Goal: Information Seeking & Learning: Learn about a topic

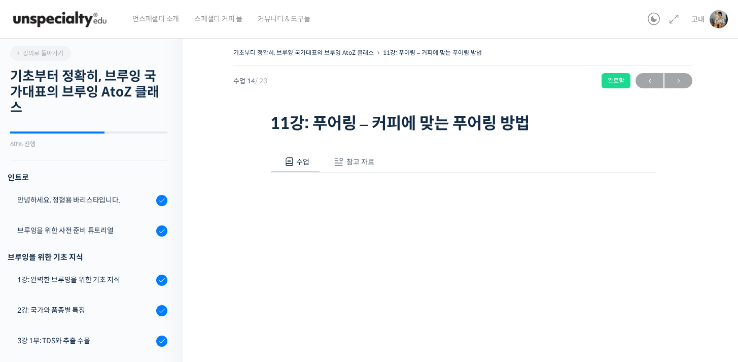
scroll to position [581, 0]
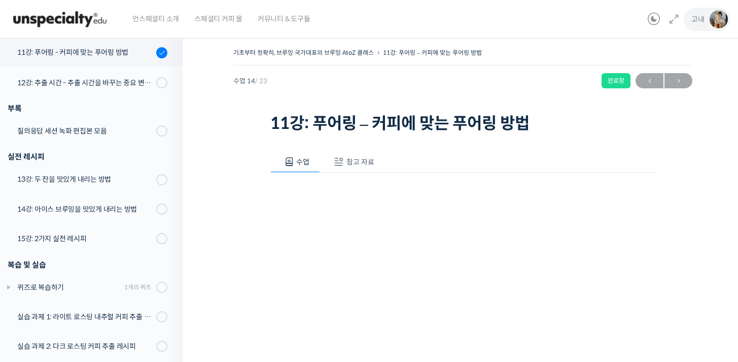
click at [714, 21] on img at bounding box center [718, 19] width 18 height 18
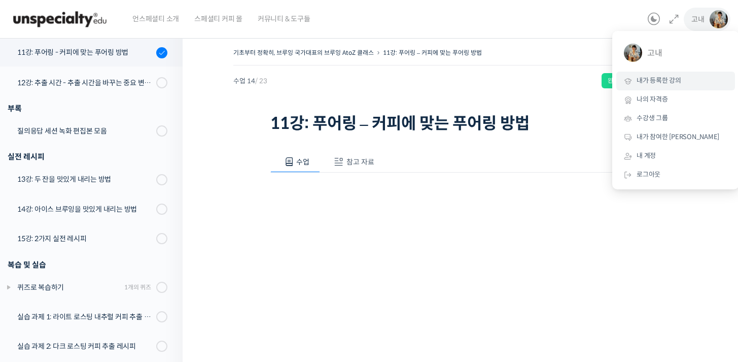
click at [657, 78] on span "내가 등록한 강의" at bounding box center [658, 80] width 45 height 9
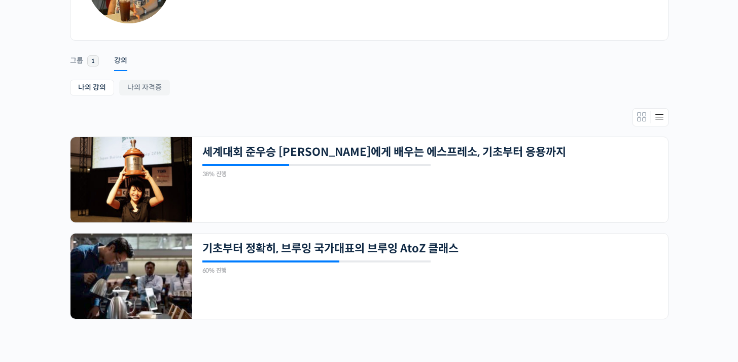
scroll to position [123, 0]
click at [366, 140] on div "21개의 수업 세계대회 준우승 미키 스즈키에게 배우는 에스프레소, 기초부터 응용까지 38% 진행 최근 활동: 2025년 08월 24일 10:4…" at bounding box center [430, 179] width 476 height 85
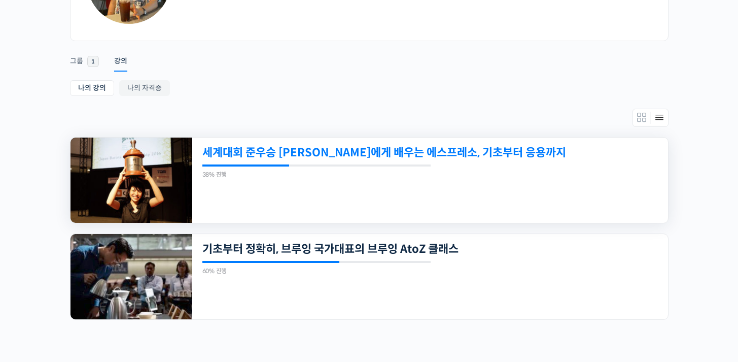
click at [354, 154] on link "세계대회 준우승 미키 스즈키에게 배우는 에스프레소, 기초부터 응용까지" at bounding box center [384, 153] width 364 height 14
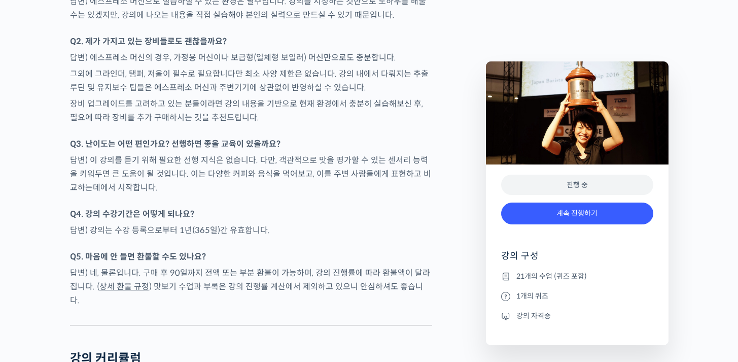
scroll to position [3881, 0]
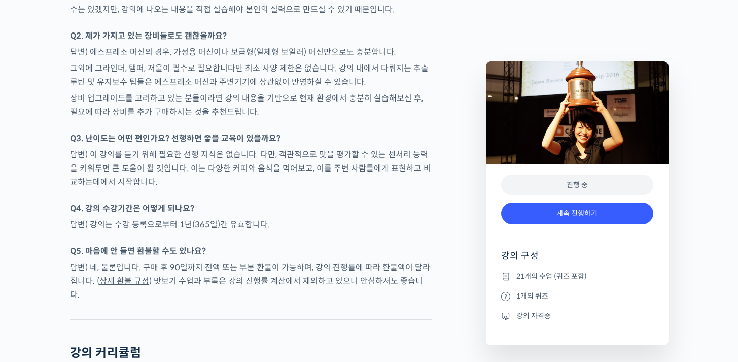
click at [619, 187] on div "진행 중" at bounding box center [577, 184] width 152 height 21
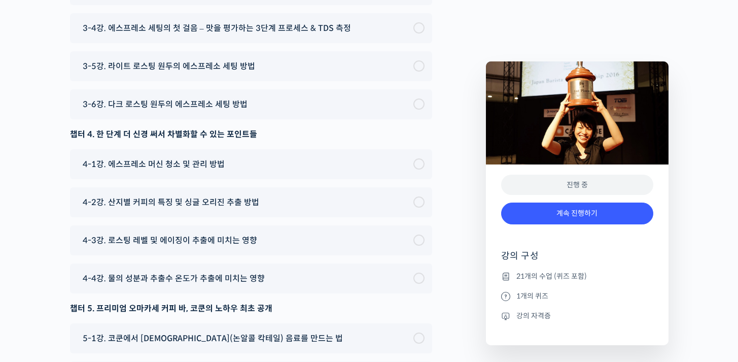
scroll to position [4549, 0]
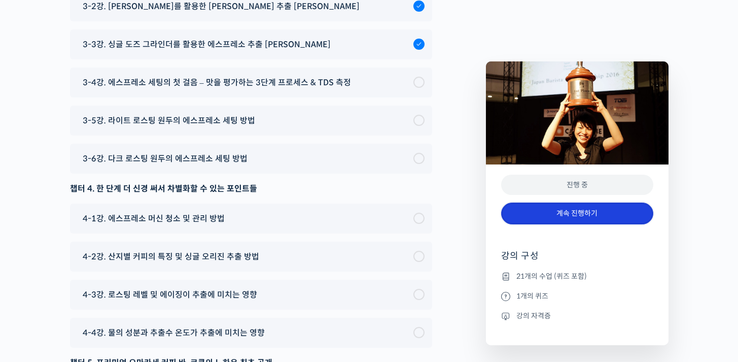
click at [611, 205] on link "계속 진행하기" at bounding box center [577, 213] width 152 height 22
